Goal: Use online tool/utility: Utilize a website feature to perform a specific function

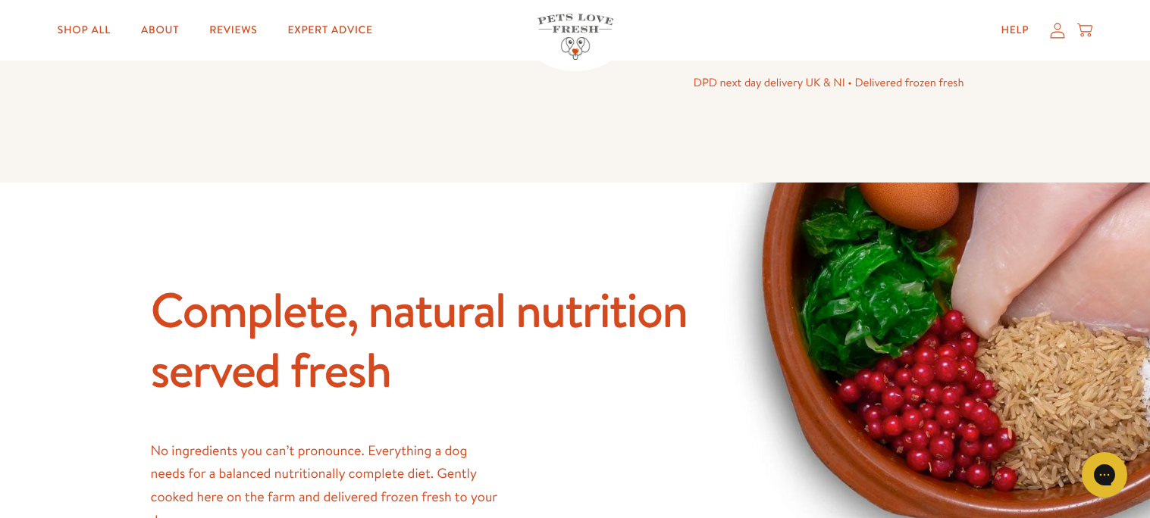
scroll to position [247, 0]
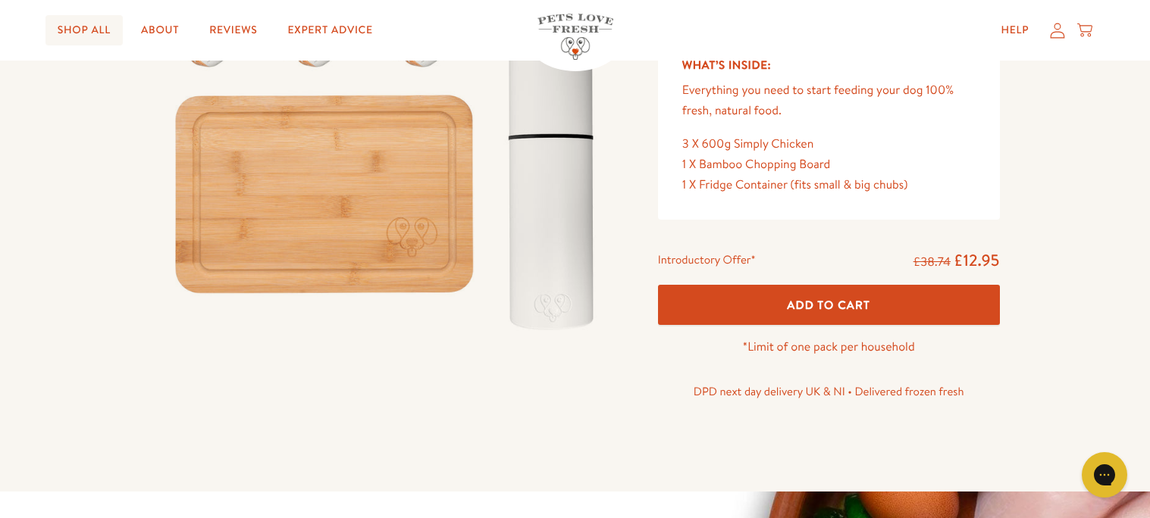
click at [93, 23] on link "Shop All" at bounding box center [83, 30] width 77 height 30
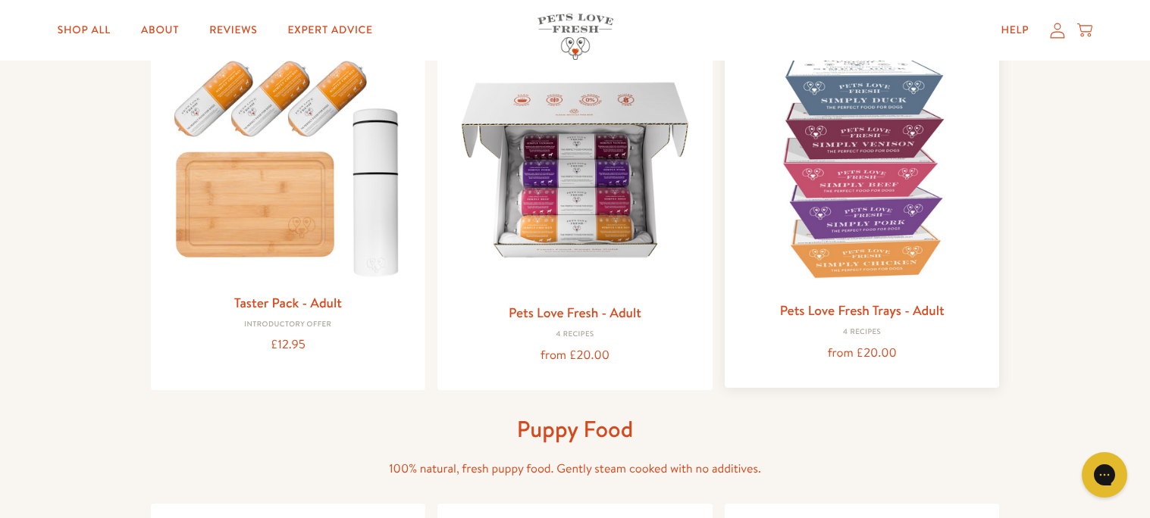
scroll to position [242, 0]
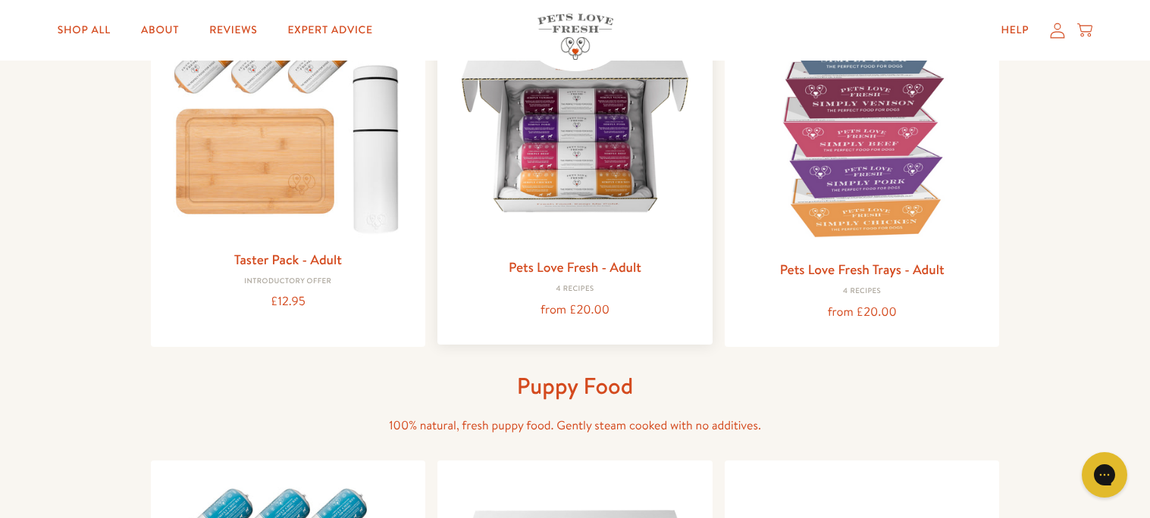
click at [601, 165] on img at bounding box center [574, 124] width 251 height 251
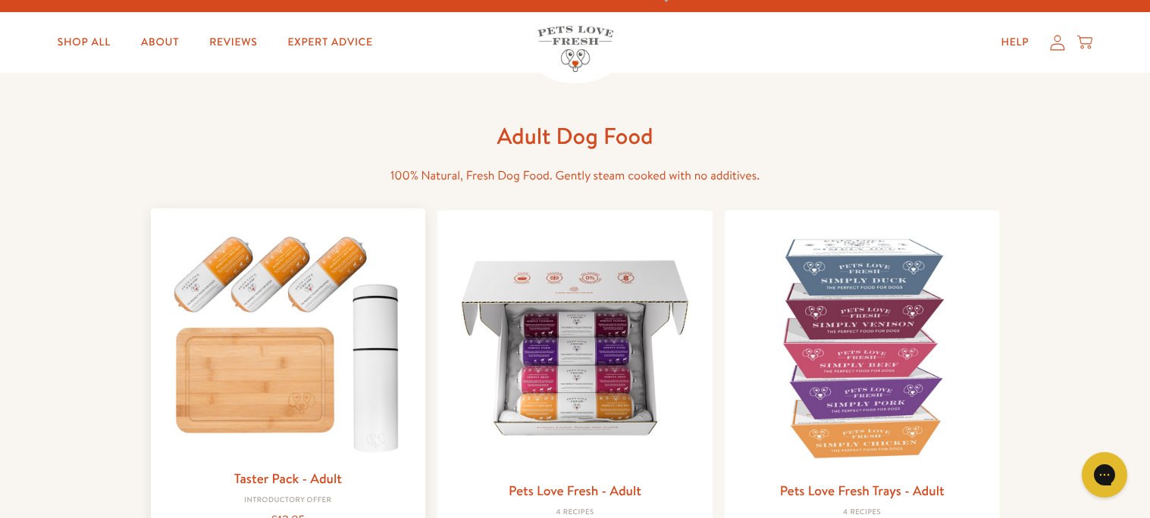
scroll to position [0, 0]
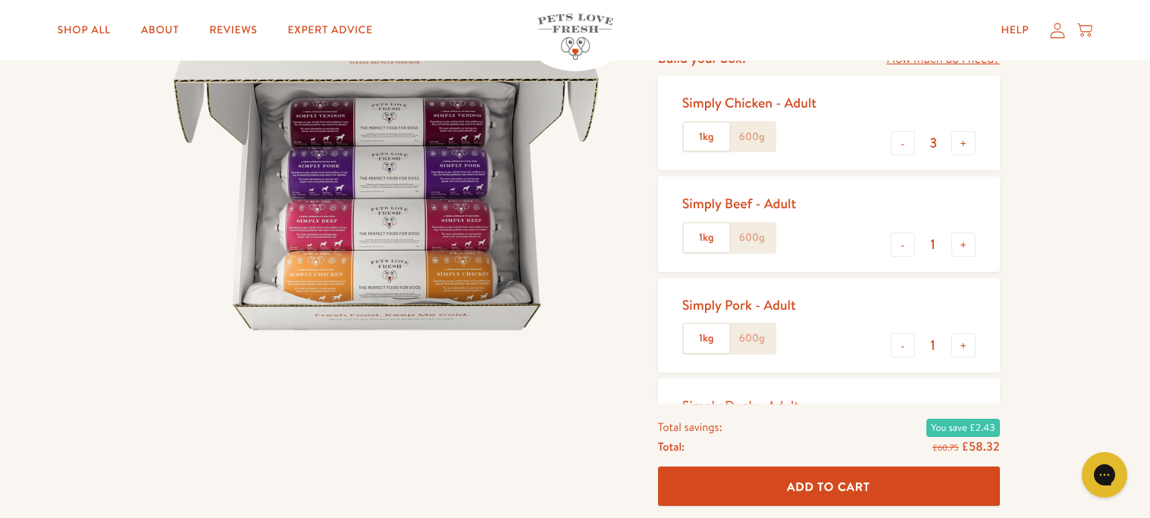
scroll to position [211, 0]
click at [912, 245] on button "-" at bounding box center [903, 244] width 24 height 24
type input "0"
click at [906, 349] on button "-" at bounding box center [903, 345] width 24 height 24
type input "0"
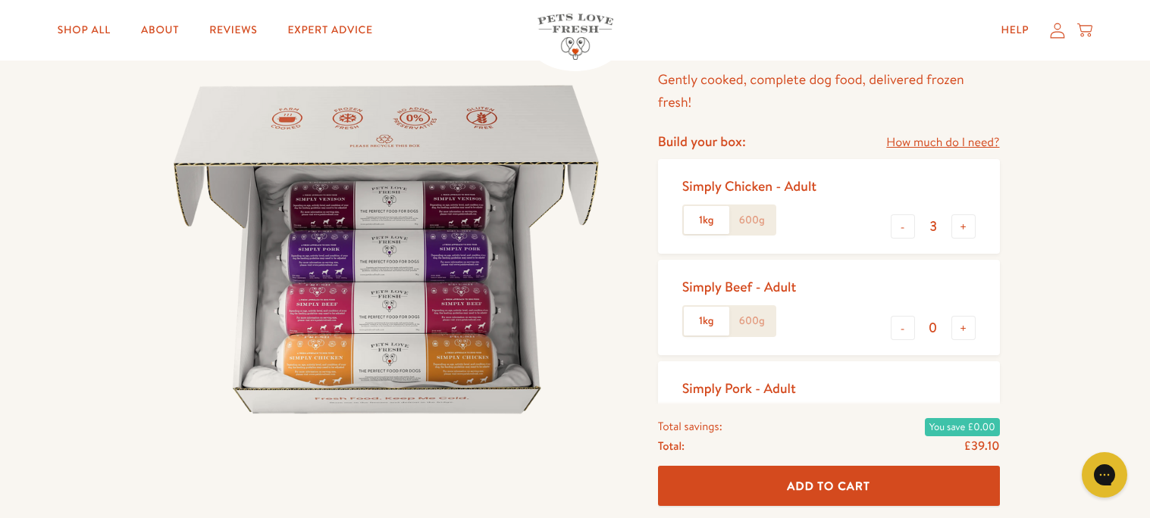
scroll to position [121, 0]
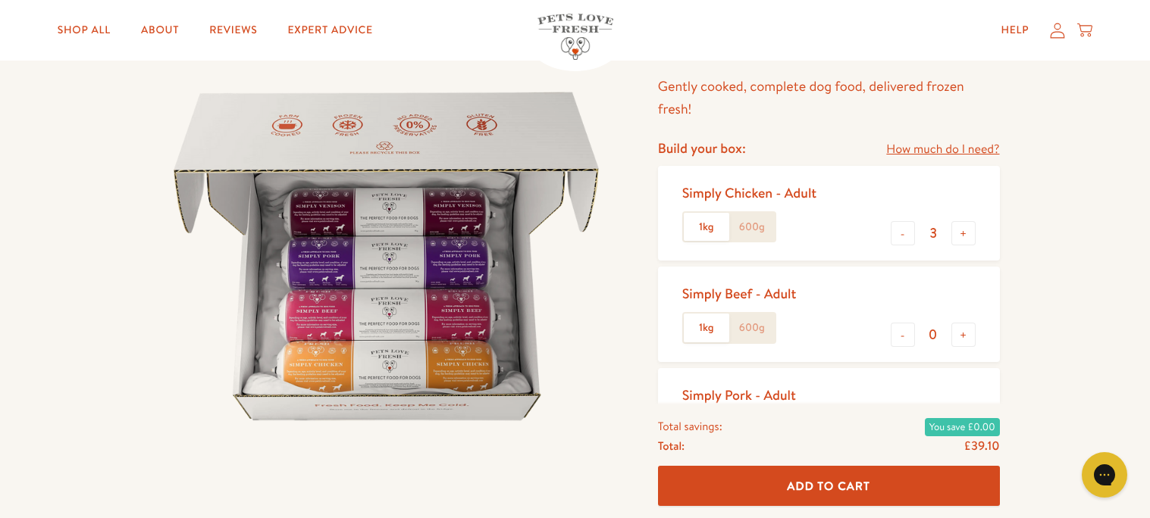
click at [982, 149] on link "How much do I need?" at bounding box center [942, 149] width 113 height 20
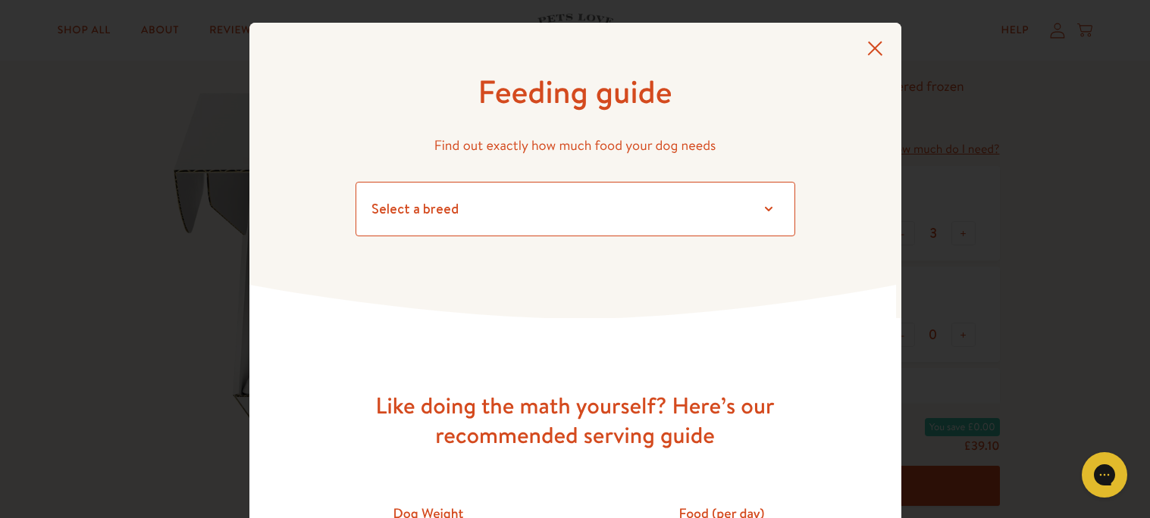
click at [591, 219] on select "Select a breed Affenpinscher Afghan hound Airedale terrier Akita Alaskan Malamu…" at bounding box center [575, 209] width 440 height 55
select select "2.5"
click at [355, 182] on select "Select a breed Affenpinscher Afghan hound Airedale terrier Akita Alaskan Malamu…" at bounding box center [575, 209] width 440 height 55
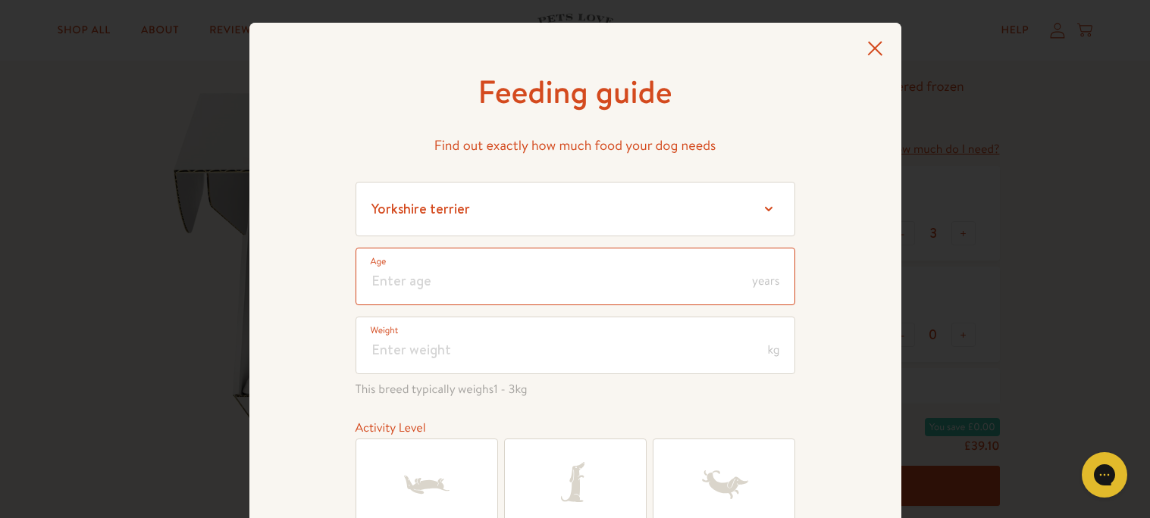
click at [577, 273] on input "number" at bounding box center [575, 277] width 440 height 58
type input "9"
click at [508, 342] on input "number" at bounding box center [575, 346] width 440 height 58
type input "9"
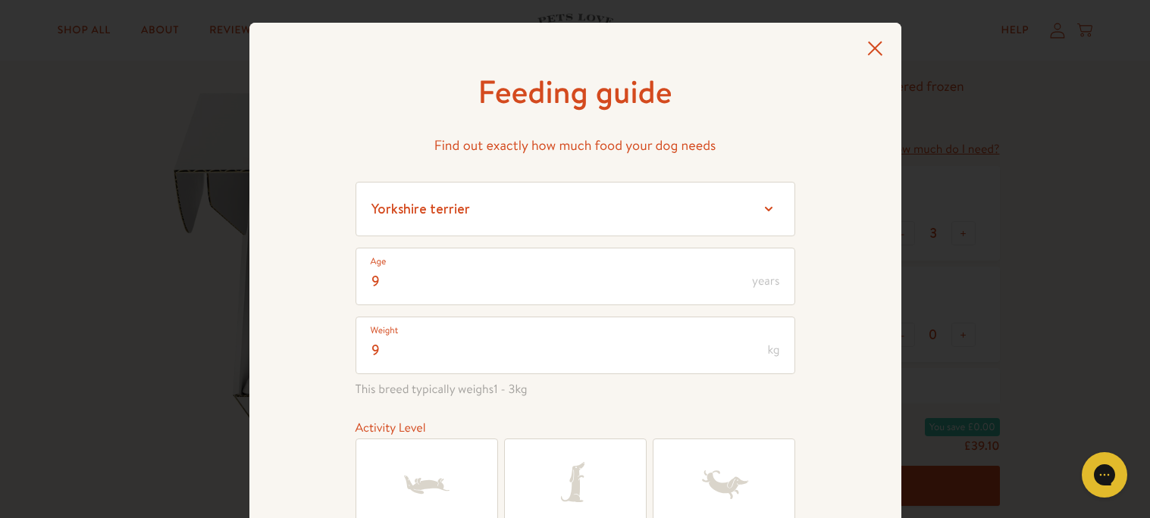
click at [853, 368] on div "Feeding guide Find out exactly how much food your dog needs Select a breed Affe…" at bounding box center [575, 352] width 652 height 658
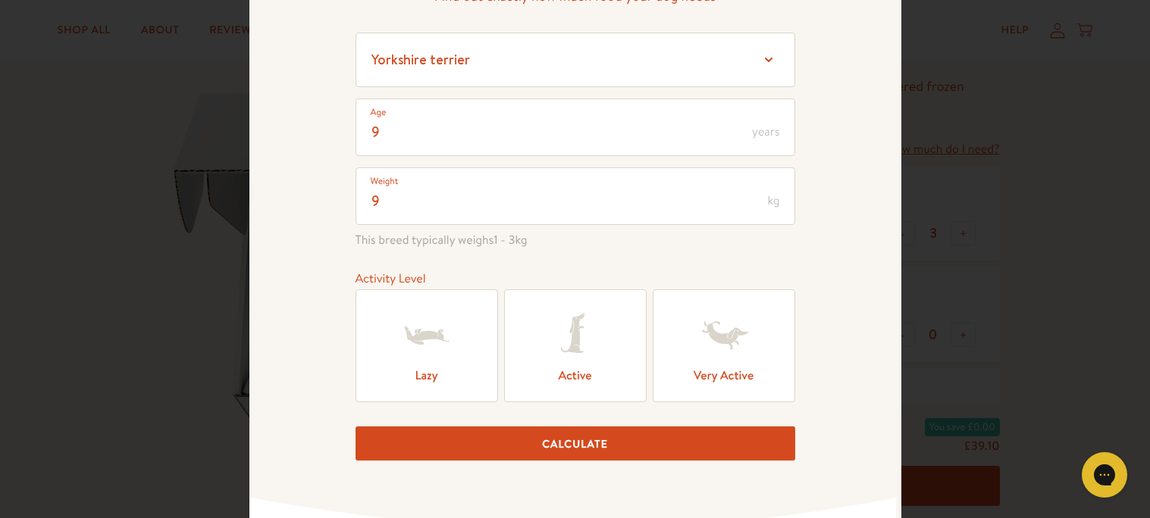
scroll to position [151, 0]
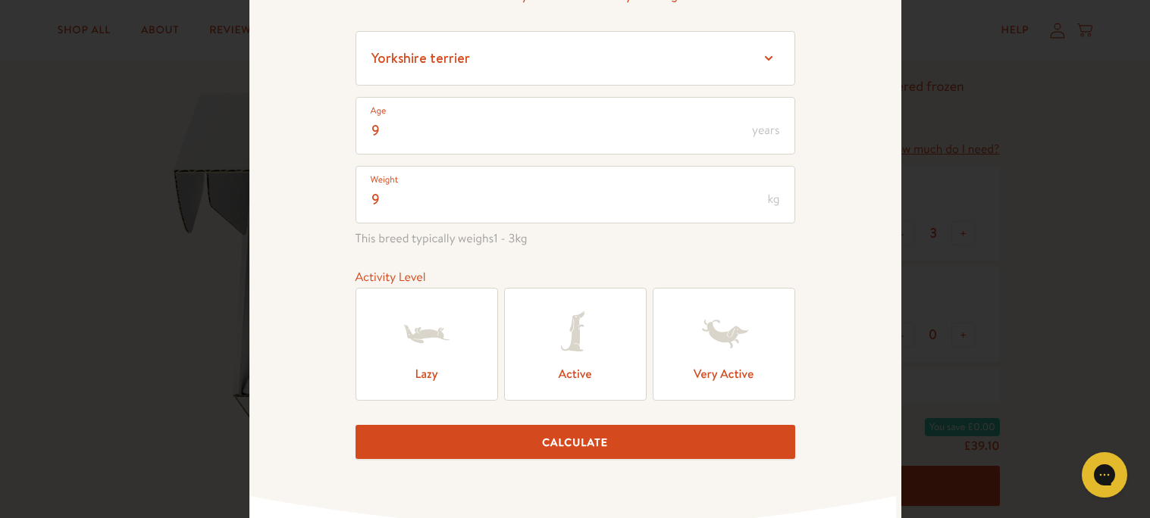
click at [454, 372] on label "Lazy" at bounding box center [426, 344] width 142 height 113
click at [0, 0] on input "Lazy" at bounding box center [0, 0] width 0 height 0
click at [554, 443] on button "Calculate" at bounding box center [575, 442] width 440 height 34
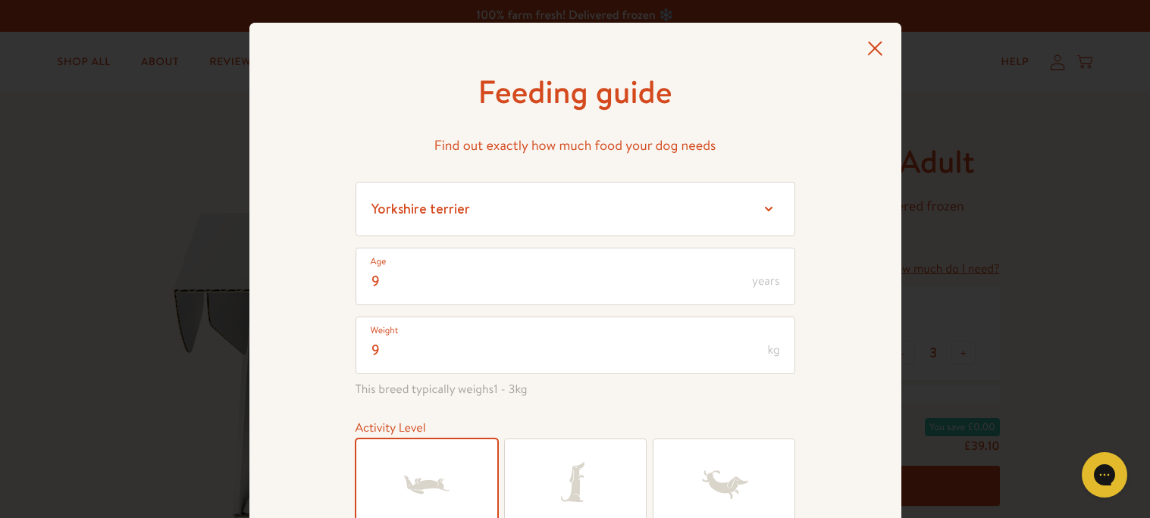
scroll to position [0, 0]
click at [879, 52] on icon at bounding box center [875, 48] width 16 height 15
